Goal: Information Seeking & Learning: Learn about a topic

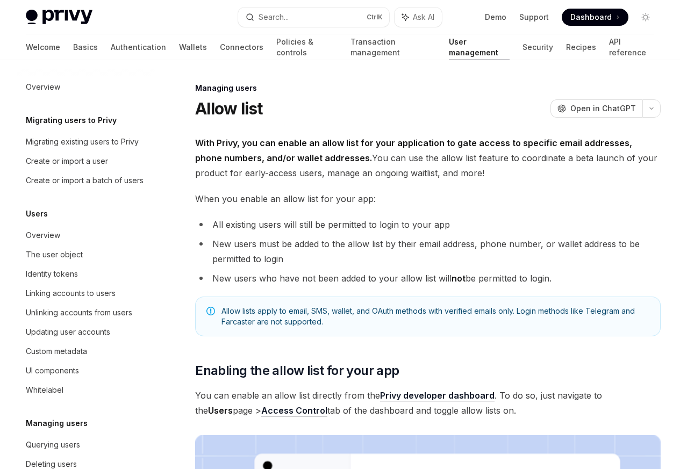
scroll to position [152, 0]
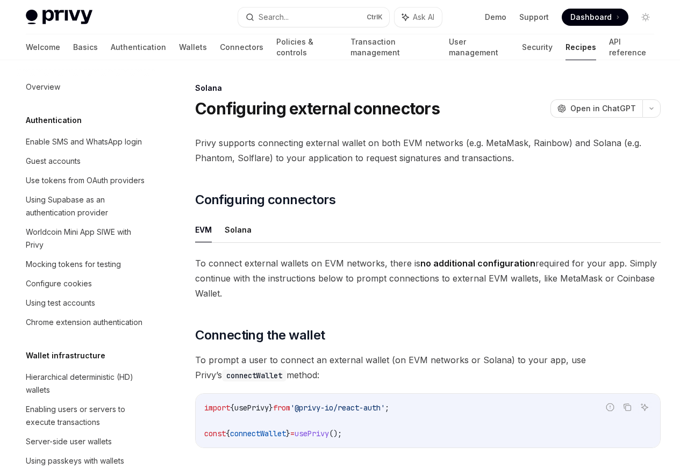
scroll to position [1721, 0]
